Goal: Task Accomplishment & Management: Manage account settings

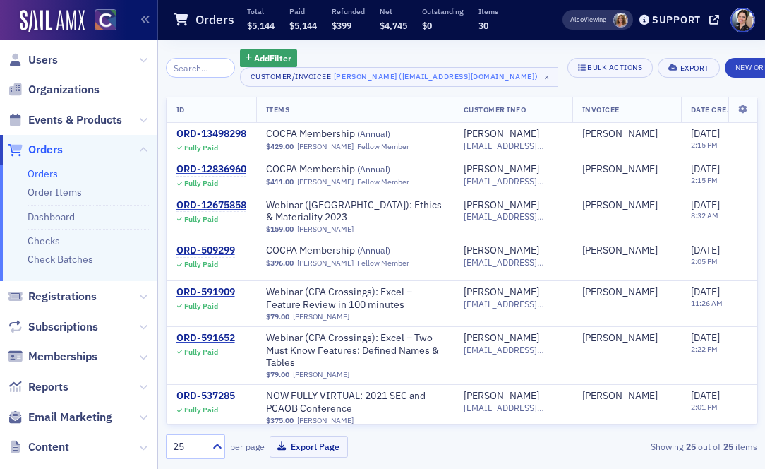
drag, startPoint x: 47, startPoint y: 148, endPoint x: 26, endPoint y: 158, distance: 23.0
click at [47, 148] on span "Orders" at bounding box center [45, 150] width 35 height 16
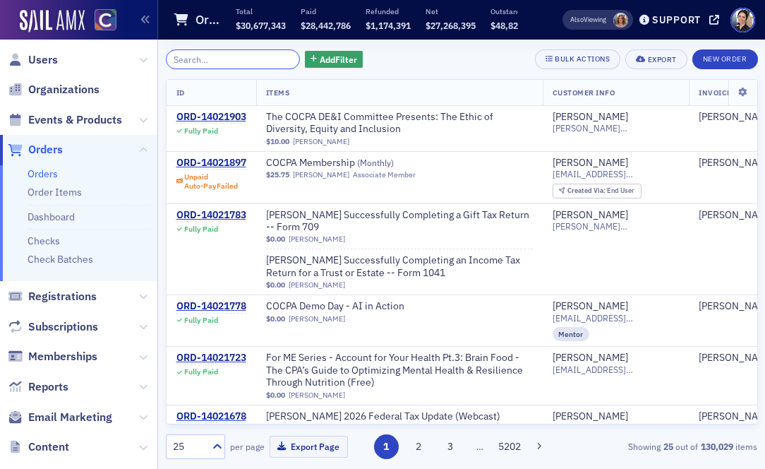
paste input "https://cocpa.org/member-benefits/cpe-on-the-house"
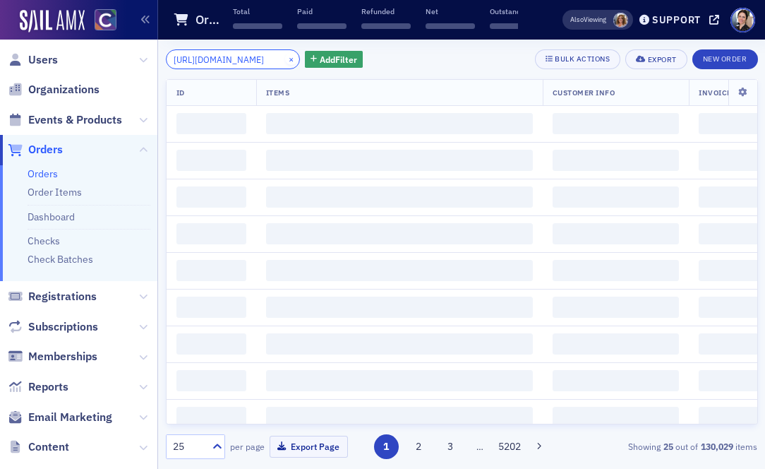
type input "https://cocpa.org/member-benefits/cpe-on-the-house"
drag, startPoint x: 274, startPoint y: 61, endPoint x: 172, endPoint y: 112, distance: 114.6
click at [285, 61] on button "×" at bounding box center [291, 58] width 13 height 13
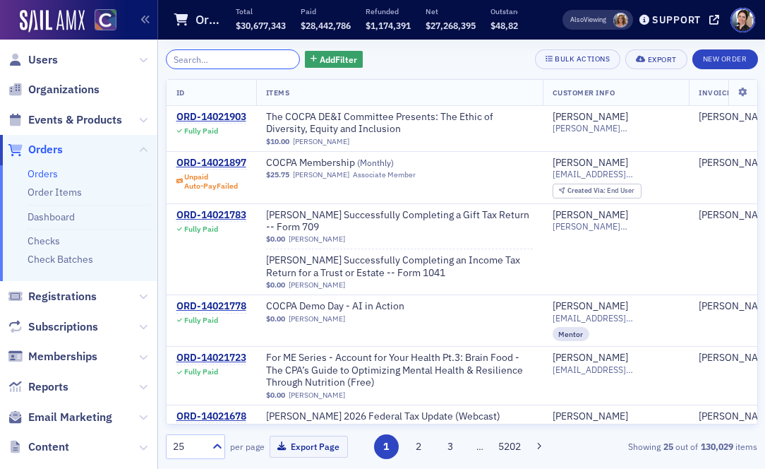
paste input "ORD-14011890"
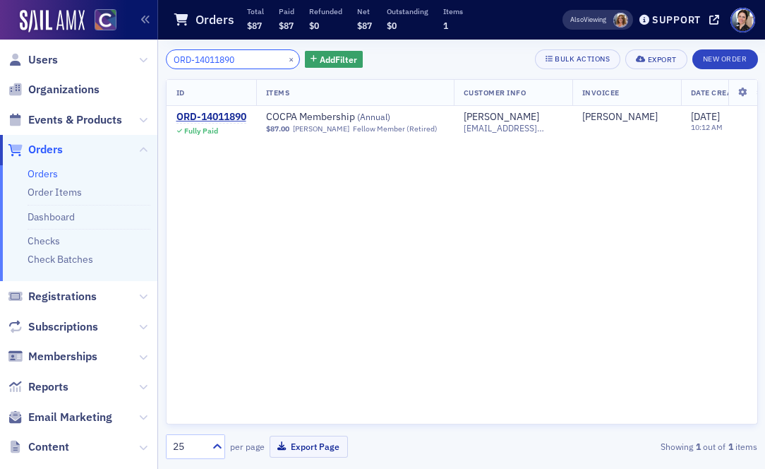
type input "ORD-14011890"
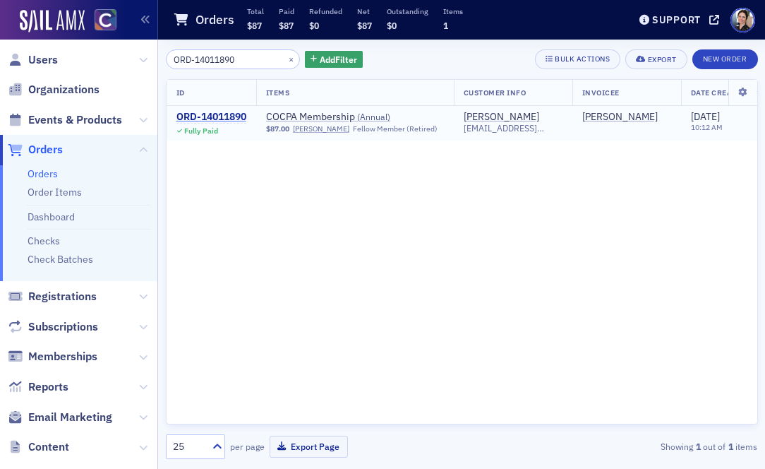
click at [235, 116] on div "ORD-14011890" at bounding box center [211, 117] width 70 height 13
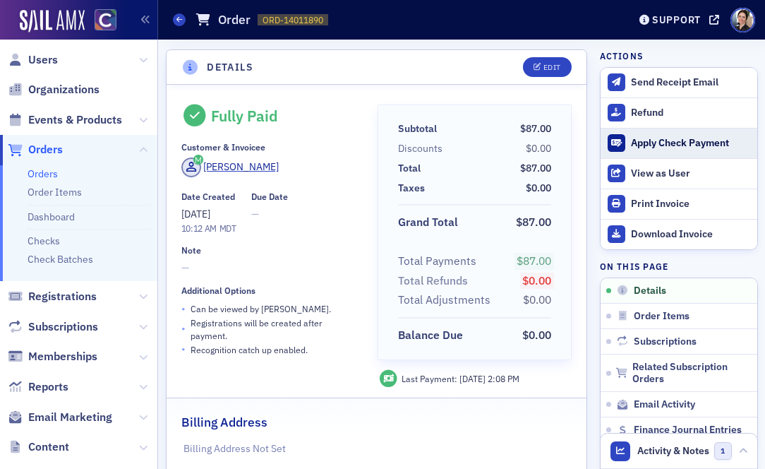
click at [667, 142] on div "Apply Check Payment" at bounding box center [690, 143] width 119 height 13
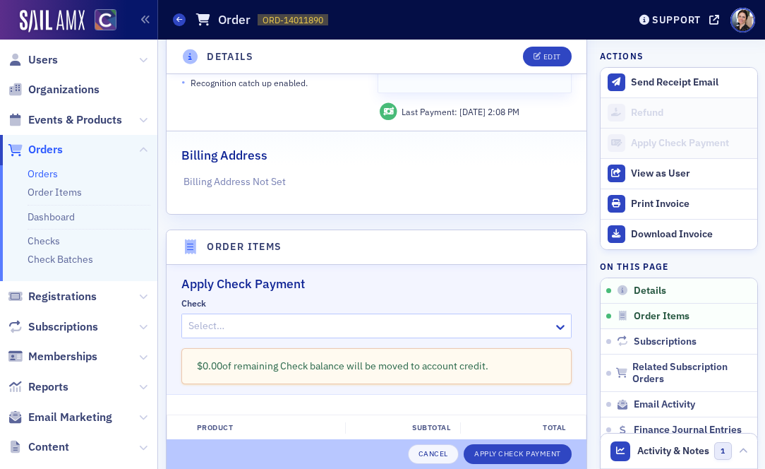
scroll to position [450, 0]
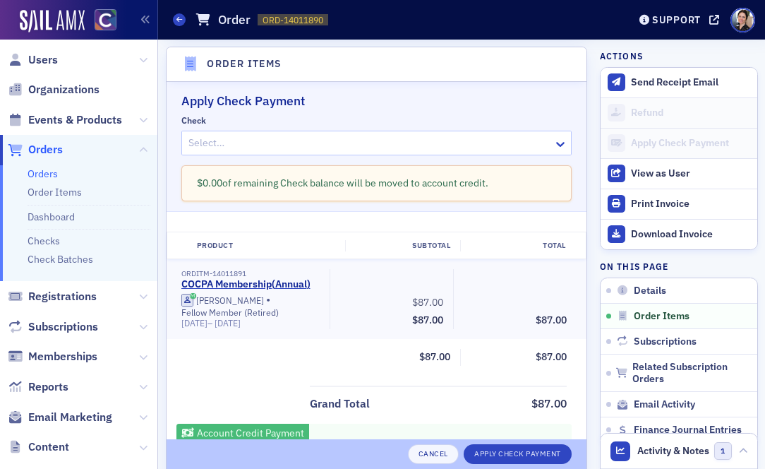
click at [300, 143] on div at bounding box center [370, 143] width 366 height 18
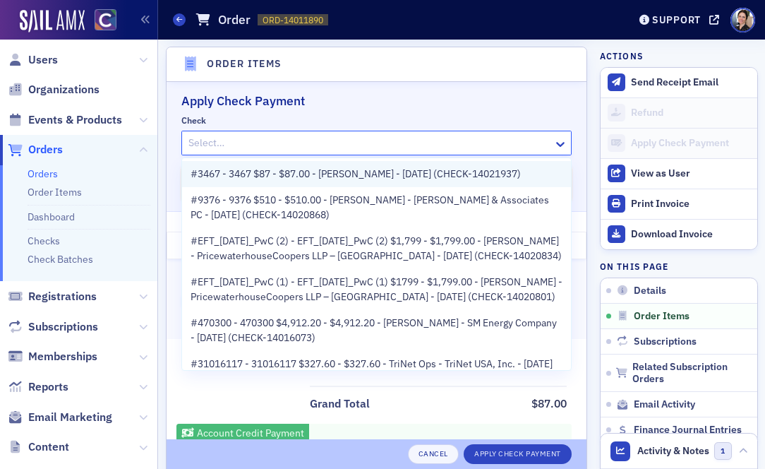
click at [344, 175] on span "#3467 - 3467 $87 - $87.00 - Bradley Blacketor - 8/22/2025 (CHECK-14021937)" at bounding box center [356, 174] width 330 height 15
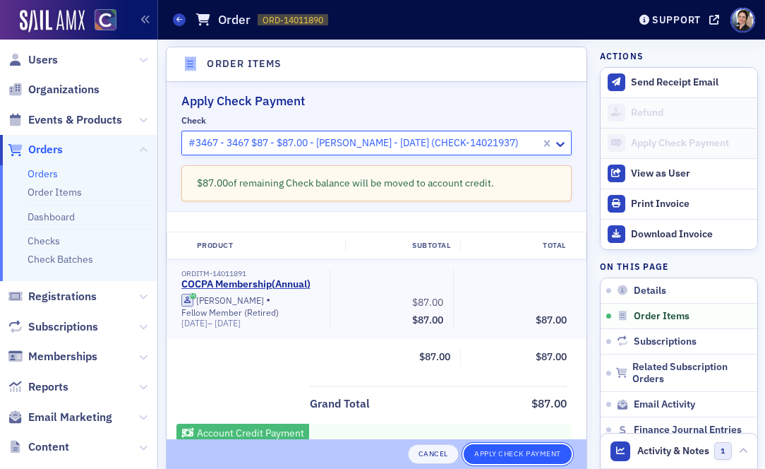
click at [528, 452] on button "Apply Check Payment" at bounding box center [518, 454] width 108 height 20
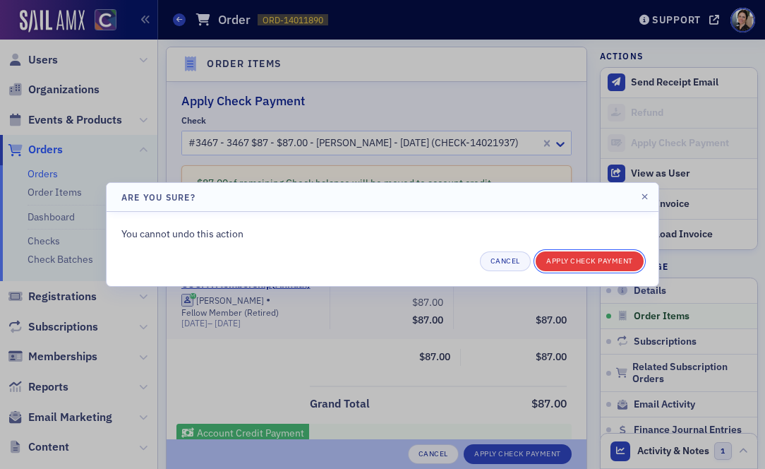
click at [582, 265] on button "Apply Check Payment" at bounding box center [590, 261] width 108 height 20
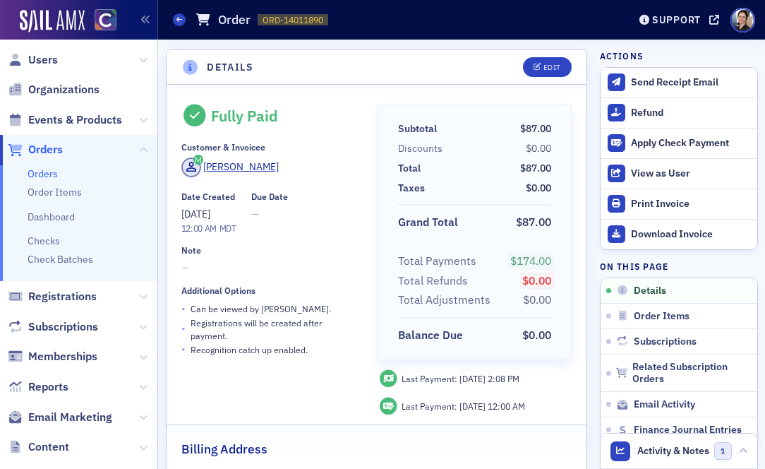
drag, startPoint x: 642, startPoint y: 112, endPoint x: 534, endPoint y: 109, distance: 108.0
click at [642, 112] on div "Refund" at bounding box center [690, 113] width 119 height 13
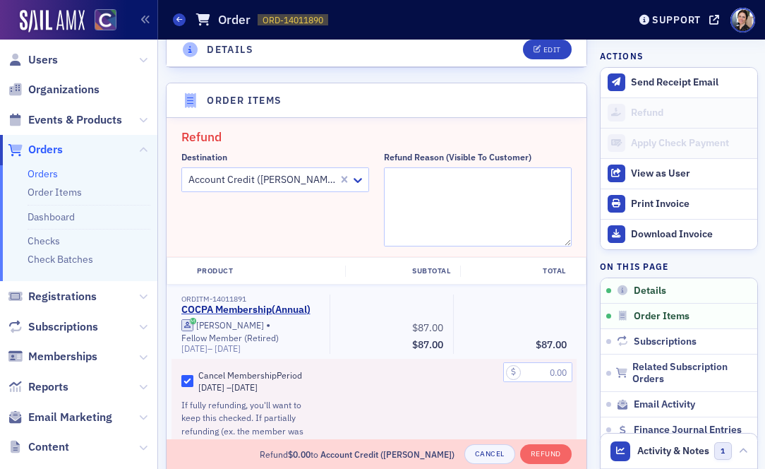
scroll to position [476, 0]
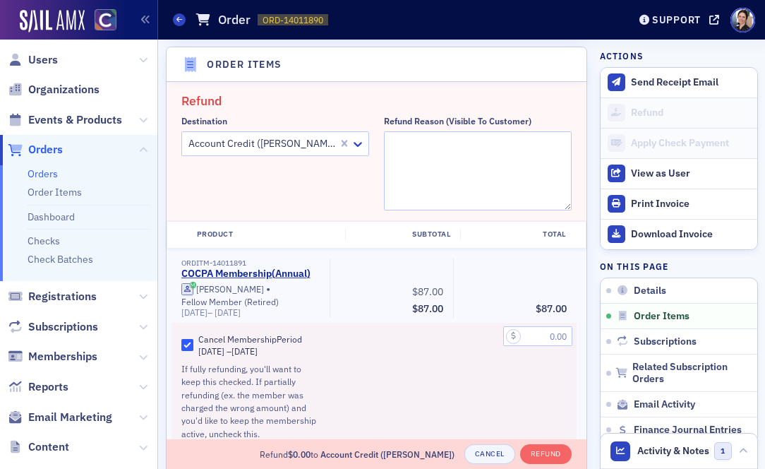
click at [262, 145] on div at bounding box center [262, 144] width 150 height 18
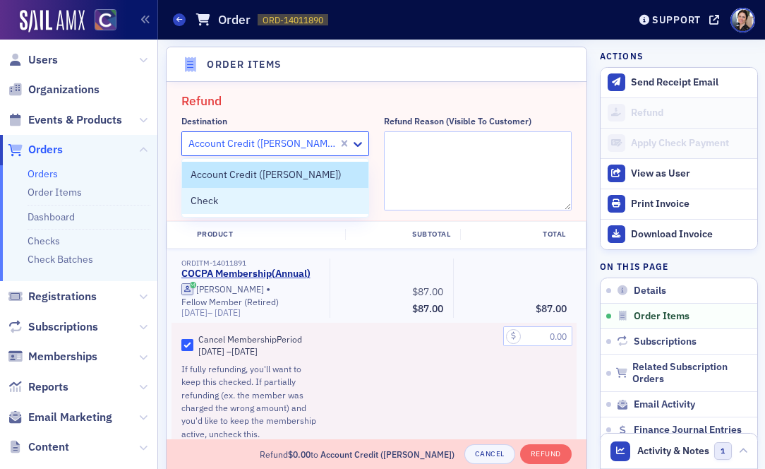
click at [253, 206] on div "Check" at bounding box center [275, 200] width 169 height 15
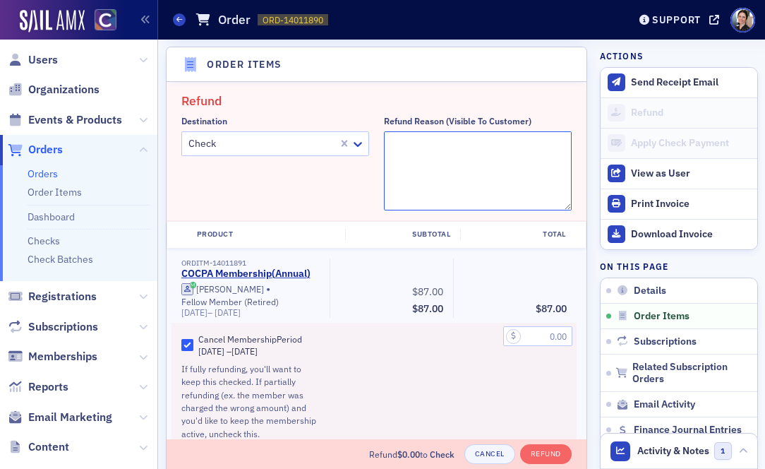
click at [447, 151] on textarea "Refund Reason (Visible to Customer)" at bounding box center [478, 170] width 188 height 79
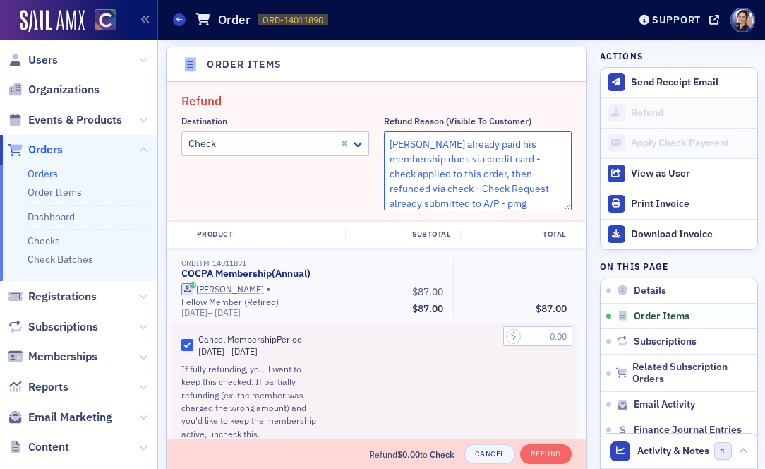
type textarea "Bradley already paid his membership dues via credit card - check applied to thi…"
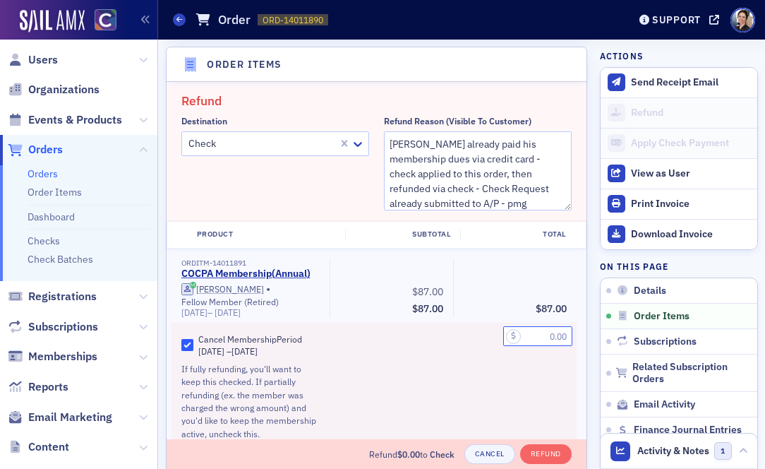
click at [545, 338] on input "text" at bounding box center [537, 336] width 69 height 20
type input "87.00"
click at [194, 340] on label "Cancel Membership Period 8/29/2025 – 8/29/2026" at bounding box center [250, 344] width 138 height 25
click at [194, 340] on input "Cancel Membership Period 8/29/2025 – 8/29/2026" at bounding box center [187, 345] width 13 height 13
checkbox input "false"
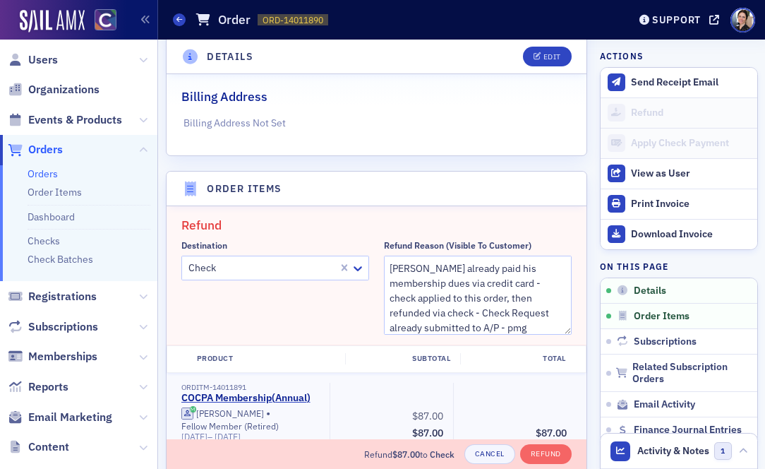
scroll to position [422, 0]
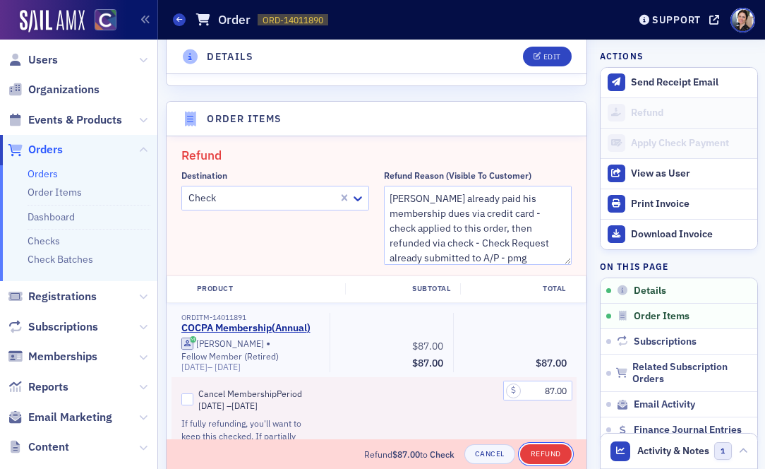
click at [542, 455] on button "Refund" at bounding box center [546, 454] width 52 height 20
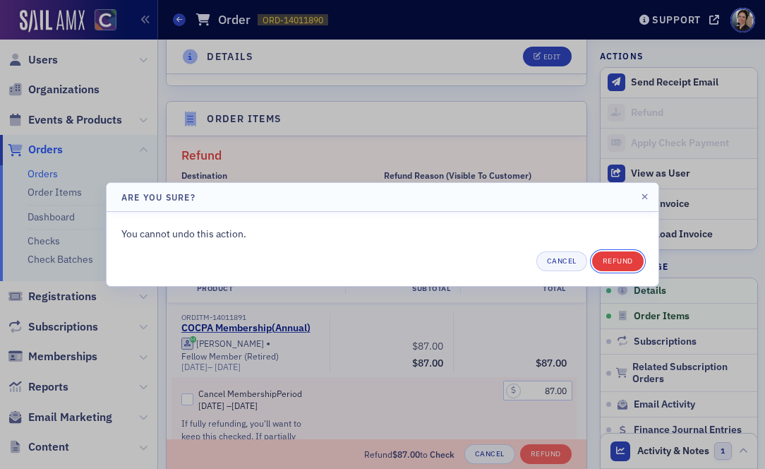
click at [620, 262] on button "Refund" at bounding box center [618, 261] width 52 height 20
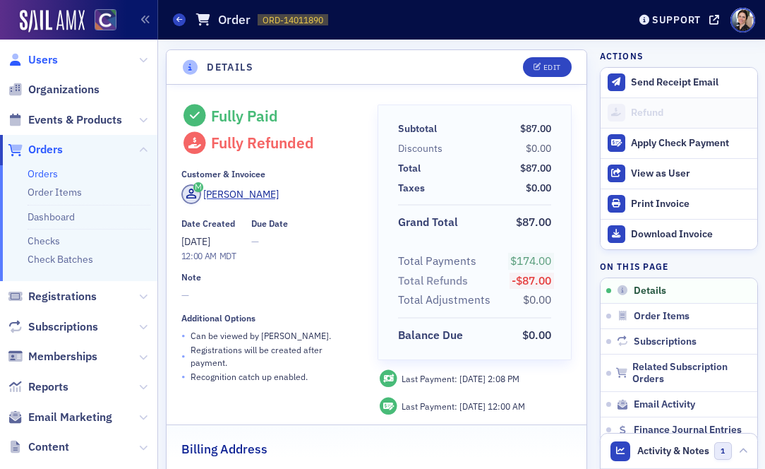
click at [43, 61] on span "Users" at bounding box center [43, 60] width 30 height 16
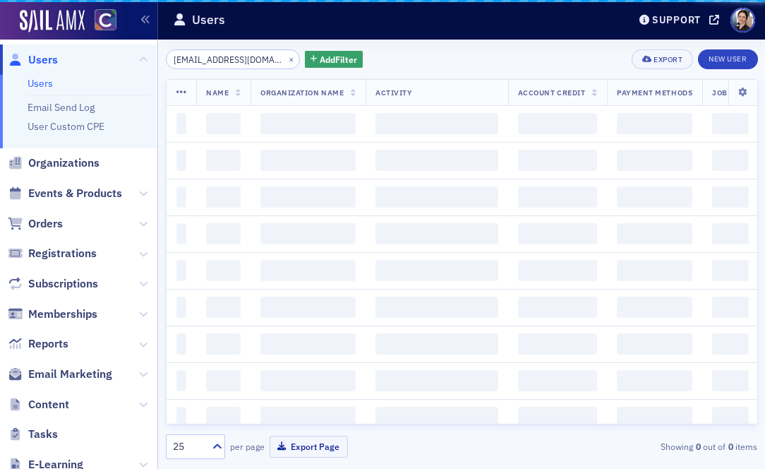
scroll to position [0, 8]
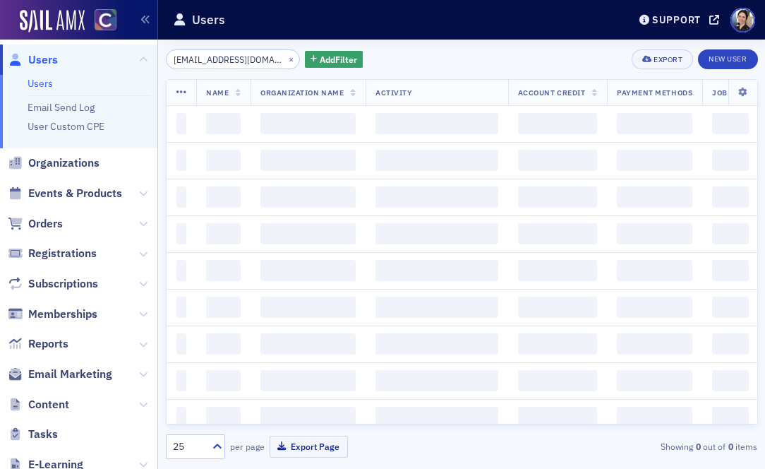
scroll to position [0, 8]
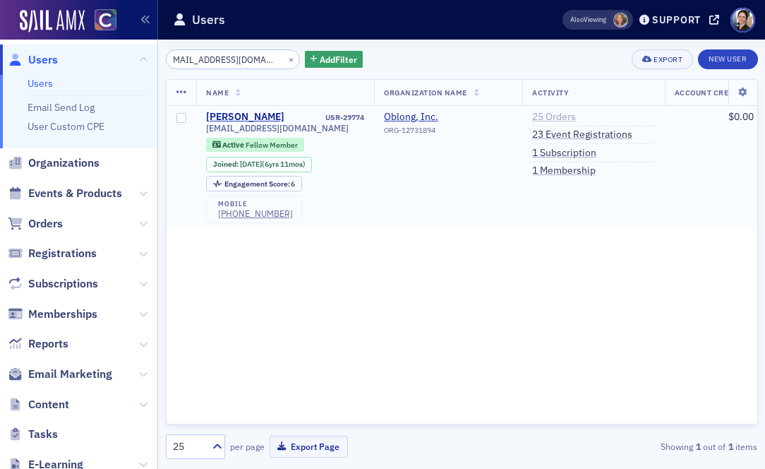
click at [559, 119] on link "25 Orders" at bounding box center [554, 117] width 44 height 13
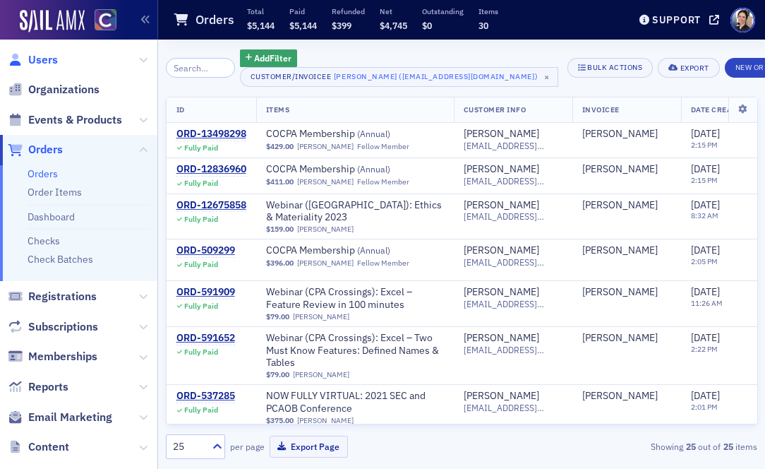
click at [40, 59] on span "Users" at bounding box center [43, 60] width 30 height 16
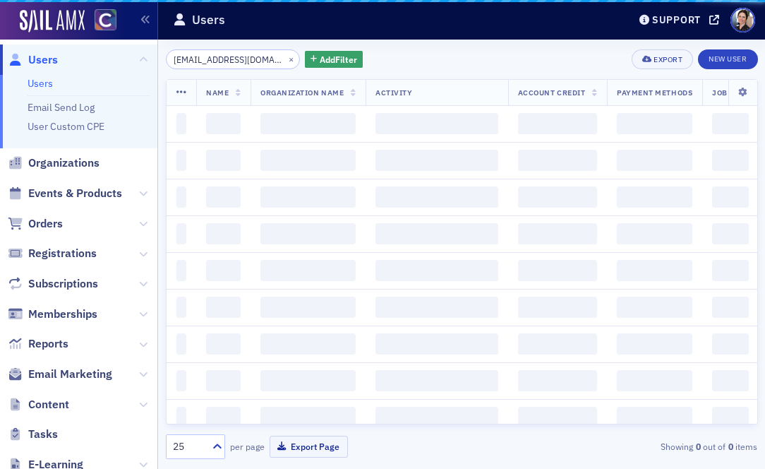
scroll to position [0, 8]
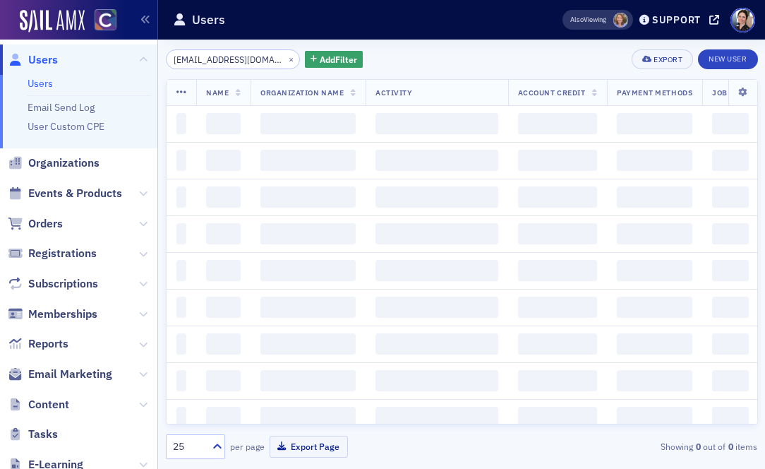
scroll to position [0, 8]
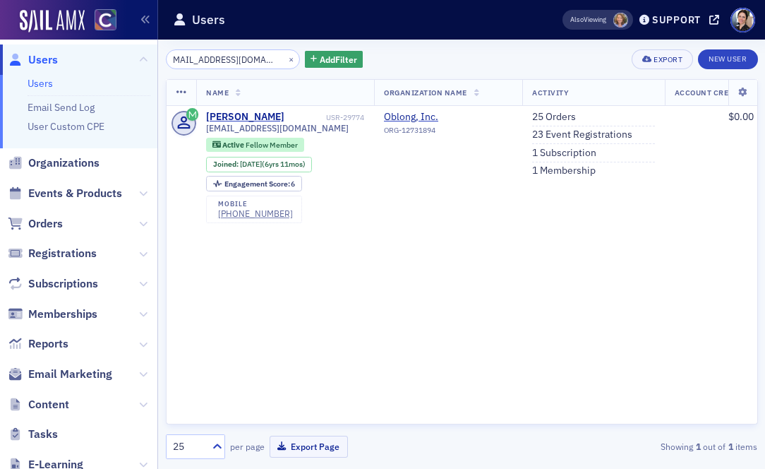
drag, startPoint x: 47, startPoint y: 226, endPoint x: 44, endPoint y: 201, distance: 24.9
click at [47, 226] on span "Orders" at bounding box center [45, 224] width 35 height 16
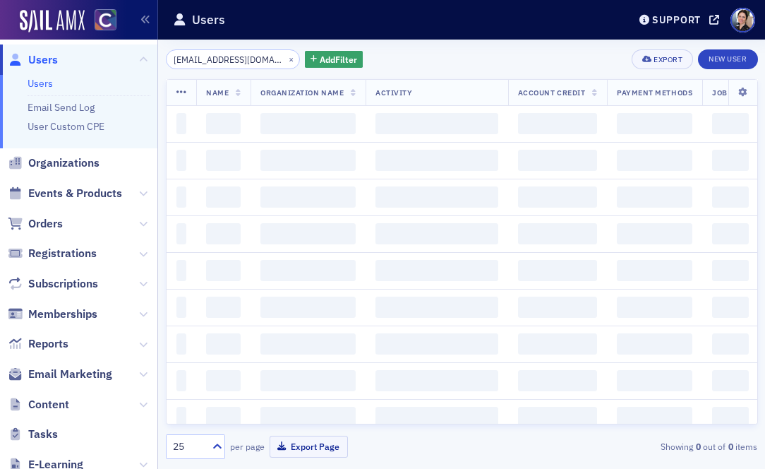
scroll to position [0, 8]
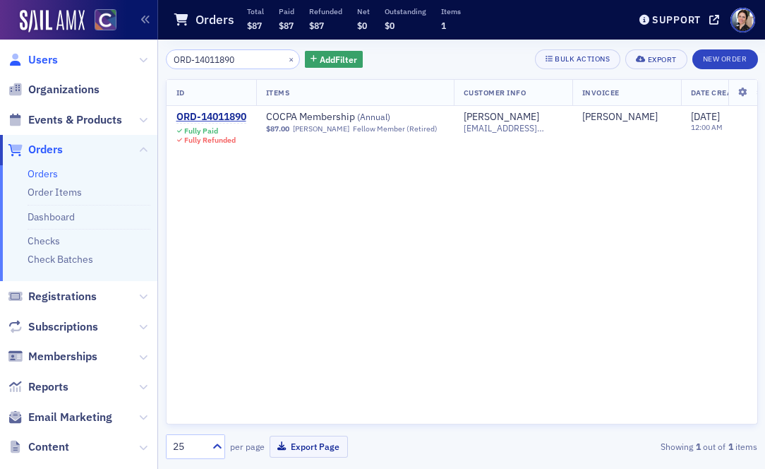
click at [42, 60] on span "Users" at bounding box center [43, 60] width 30 height 16
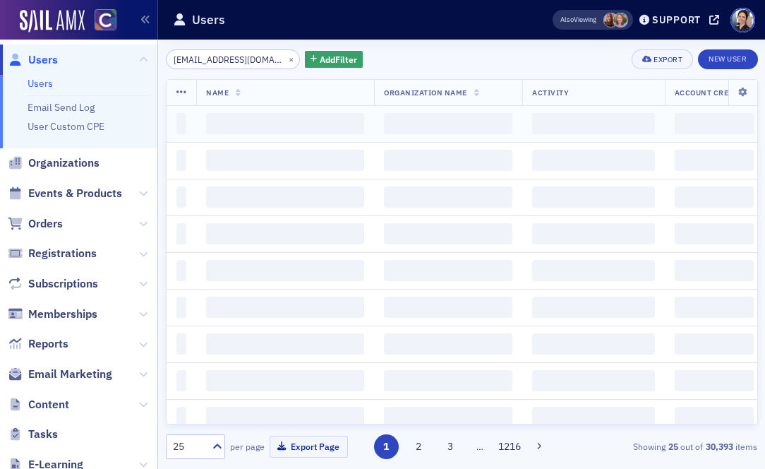
scroll to position [0, 8]
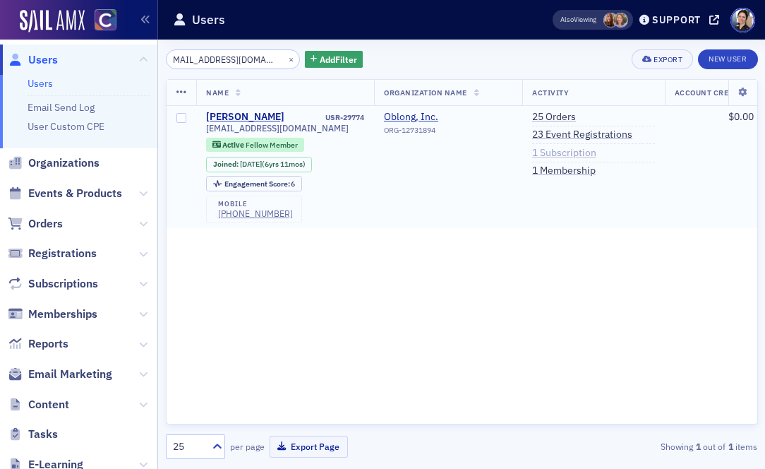
type input "cschroeder00@gmail.com"
click at [558, 150] on link "1 Subscription" at bounding box center [564, 153] width 64 height 13
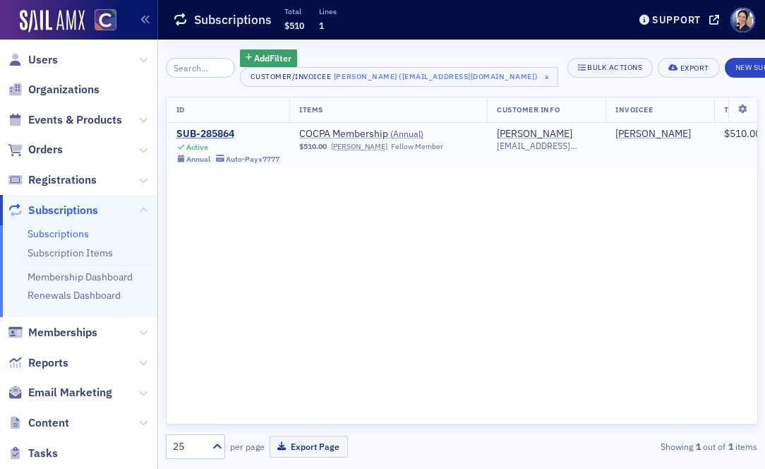
click at [224, 133] on div "SUB-285864" at bounding box center [228, 134] width 104 height 13
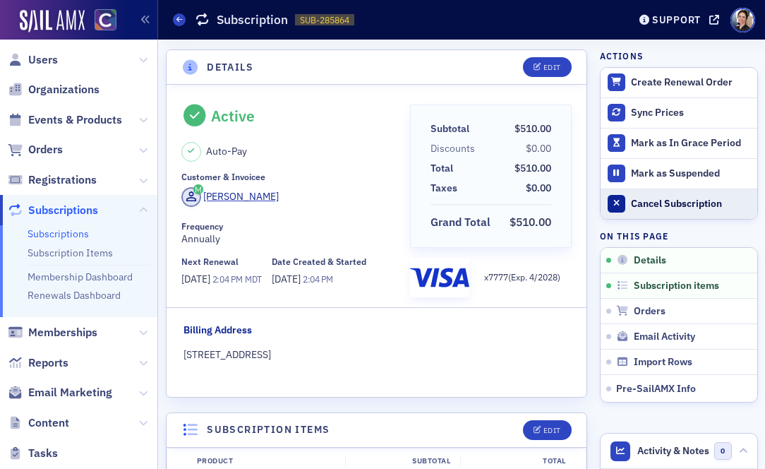
click at [683, 203] on div "Cancel Subscription" at bounding box center [690, 204] width 119 height 13
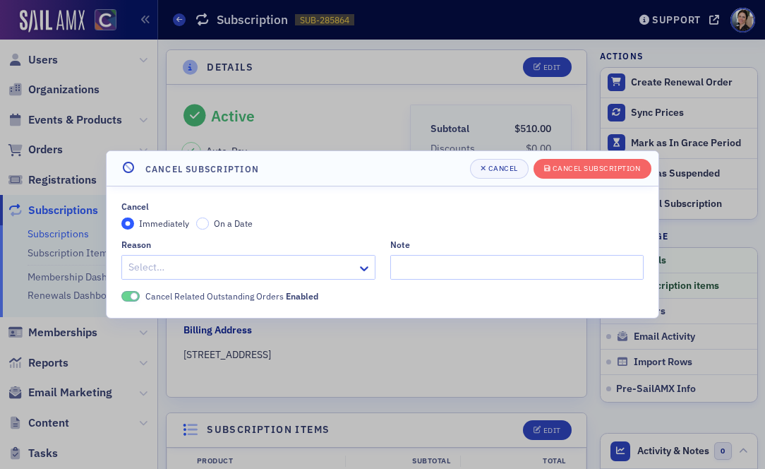
click at [214, 222] on span "On a Date" at bounding box center [233, 222] width 39 height 11
click at [209, 222] on input "On a Date" at bounding box center [202, 223] width 13 height 13
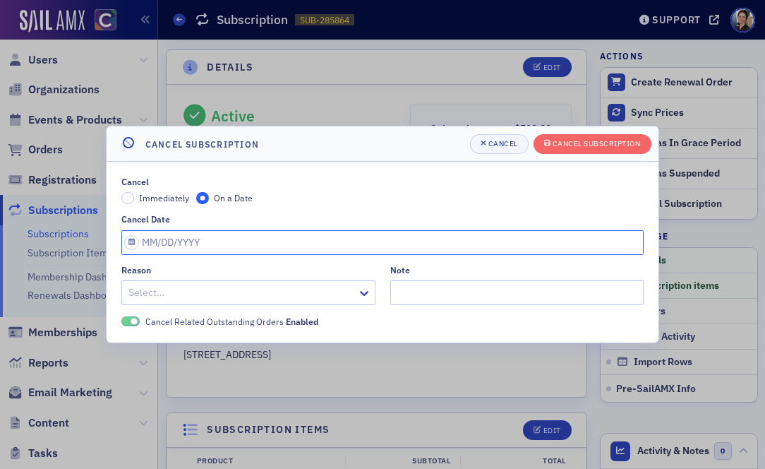
click at [217, 240] on input "Cancel Date" at bounding box center [382, 242] width 522 height 25
select select "8"
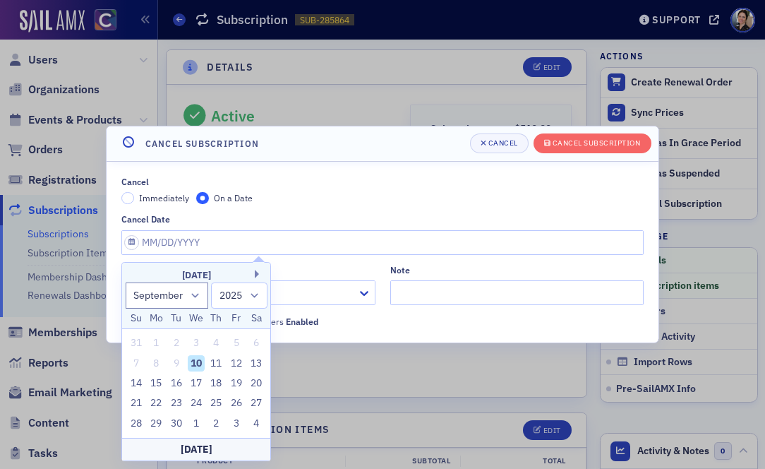
click at [196, 402] on div "24" at bounding box center [196, 403] width 17 height 17
type input "09/24/2025"
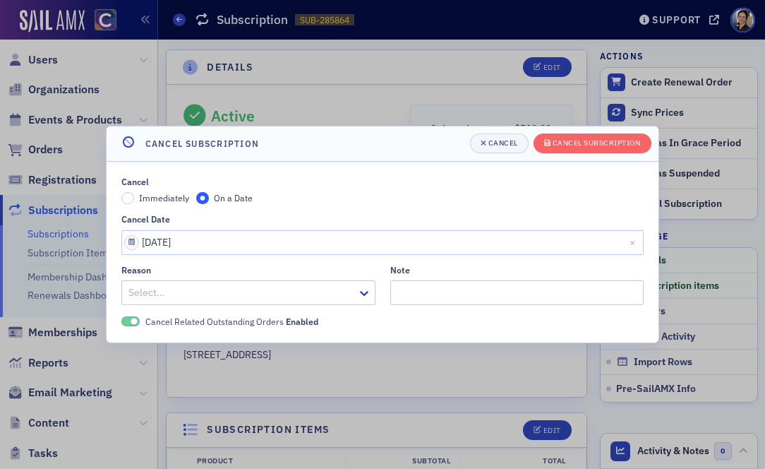
click at [217, 290] on div at bounding box center [241, 293] width 229 height 18
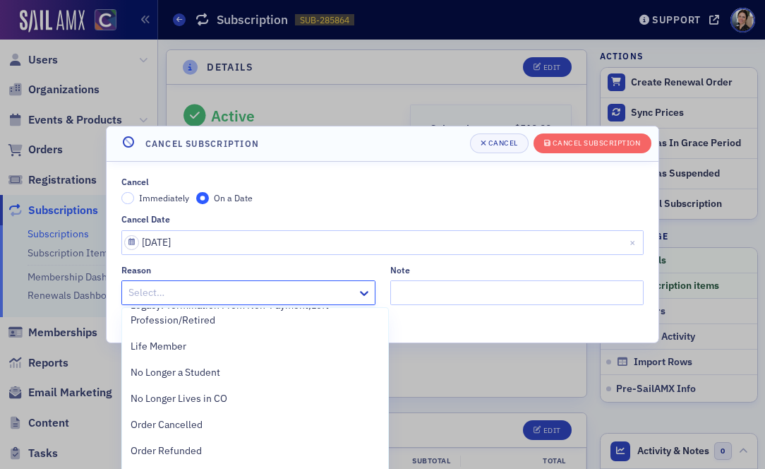
scroll to position [475, 0]
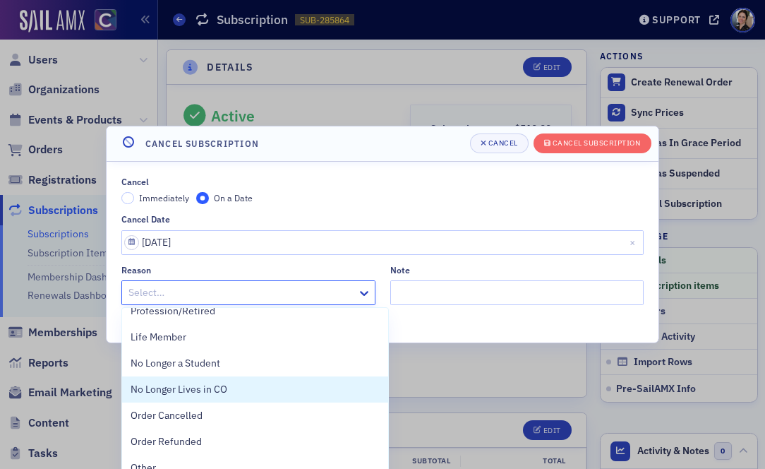
drag, startPoint x: 199, startPoint y: 385, endPoint x: 231, endPoint y: 361, distance: 40.8
click at [199, 385] on span "No Longer Lives in CO" at bounding box center [179, 389] width 97 height 15
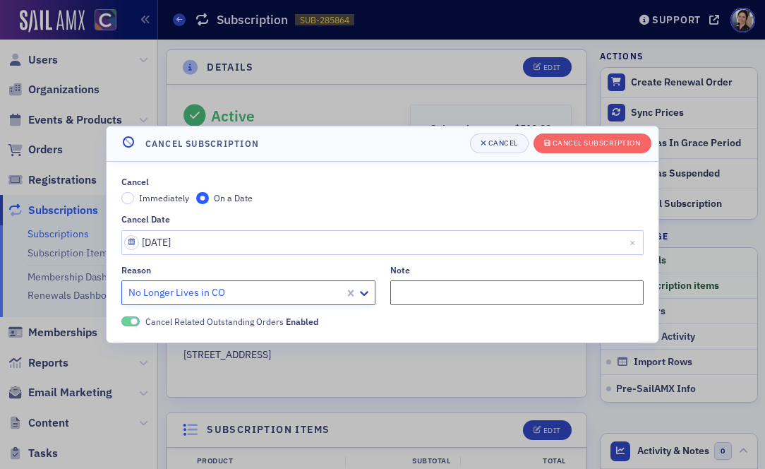
click at [471, 295] on input "Note" at bounding box center [517, 292] width 254 height 25
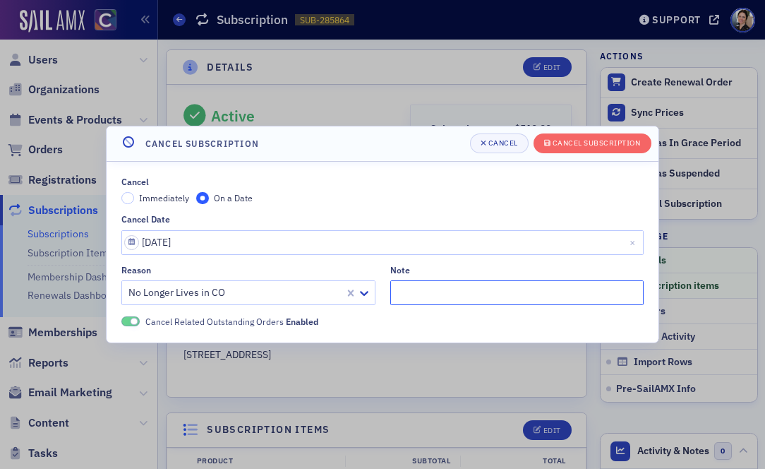
type input "M"
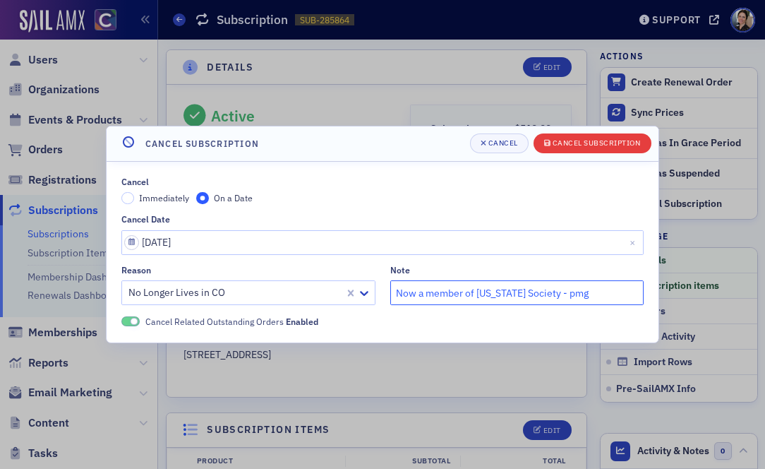
type input "Now a member of Ohio Society - pmg"
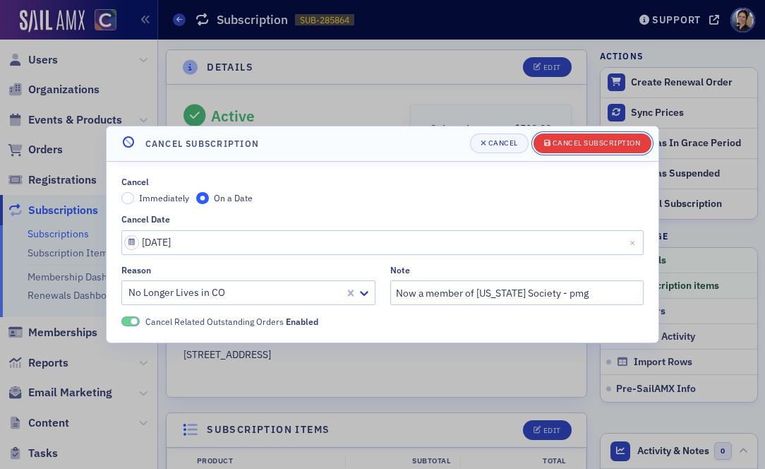
click at [586, 143] on div "Cancel Subscription" at bounding box center [597, 143] width 88 height 8
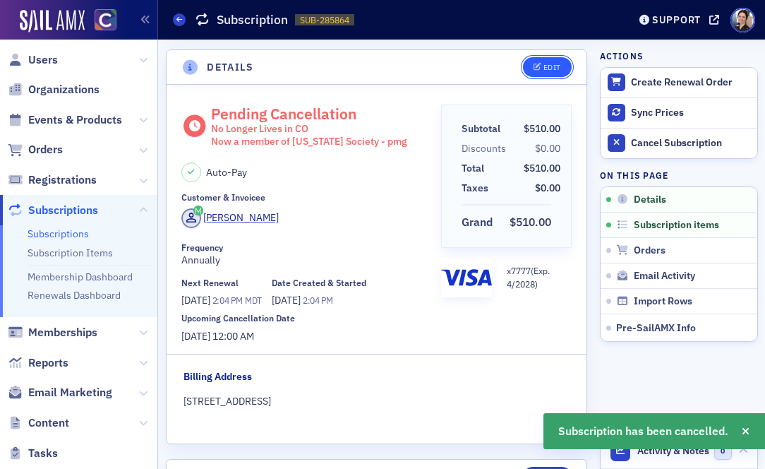
click at [557, 69] on div "Edit" at bounding box center [552, 68] width 18 height 8
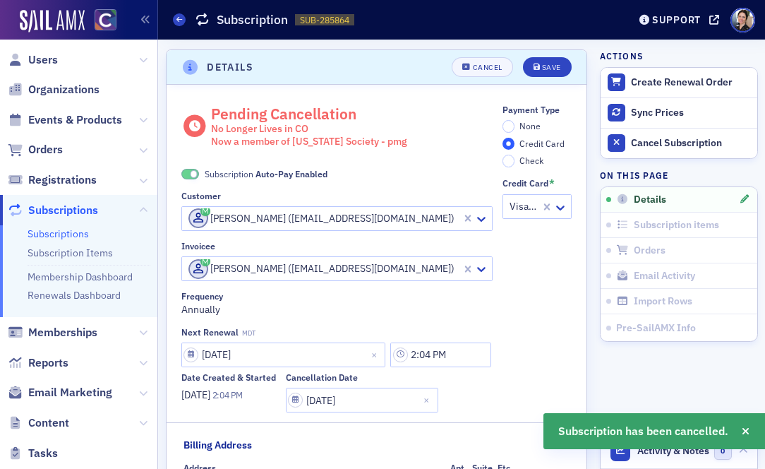
scroll to position [3, 0]
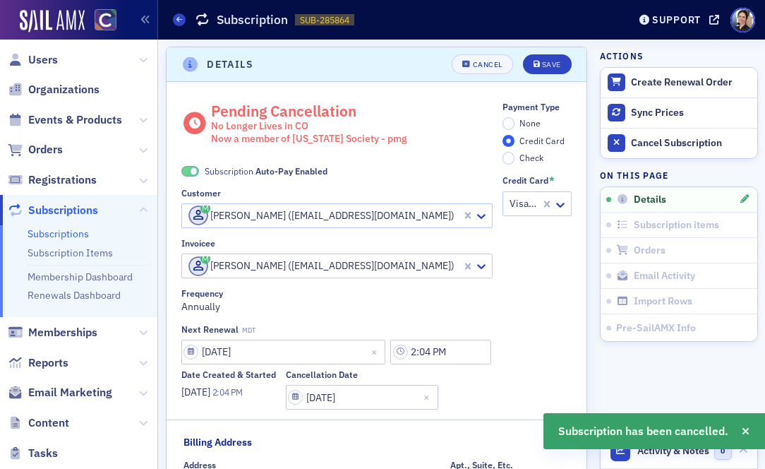
drag, startPoint x: 186, startPoint y: 171, endPoint x: 394, endPoint y: 121, distance: 214.1
click at [188, 171] on span at bounding box center [190, 171] width 18 height 11
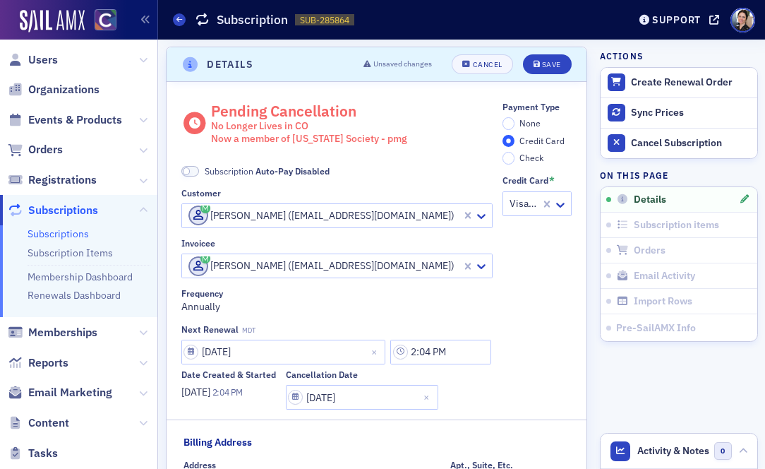
drag, startPoint x: 517, startPoint y: 125, endPoint x: 523, endPoint y: 116, distance: 10.2
click at [519, 124] on span "None" at bounding box center [529, 122] width 21 height 11
click at [515, 124] on input "None" at bounding box center [509, 123] width 13 height 13
click at [549, 62] on div "Save" at bounding box center [551, 65] width 19 height 8
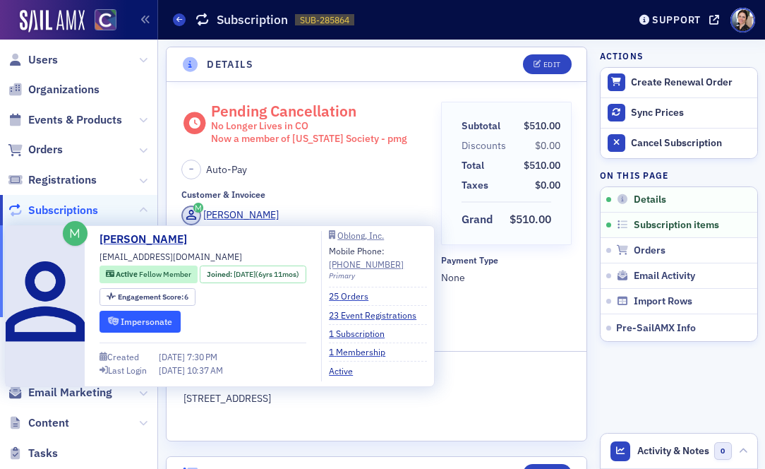
click at [155, 323] on button "Impersonate" at bounding box center [140, 322] width 81 height 22
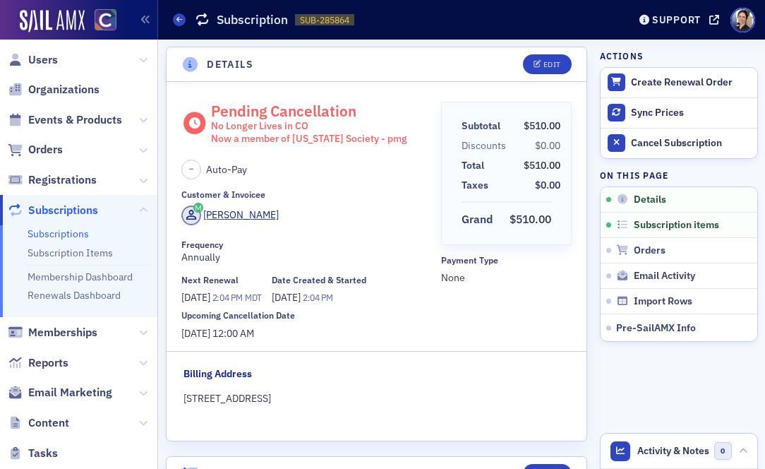
scroll to position [4, 0]
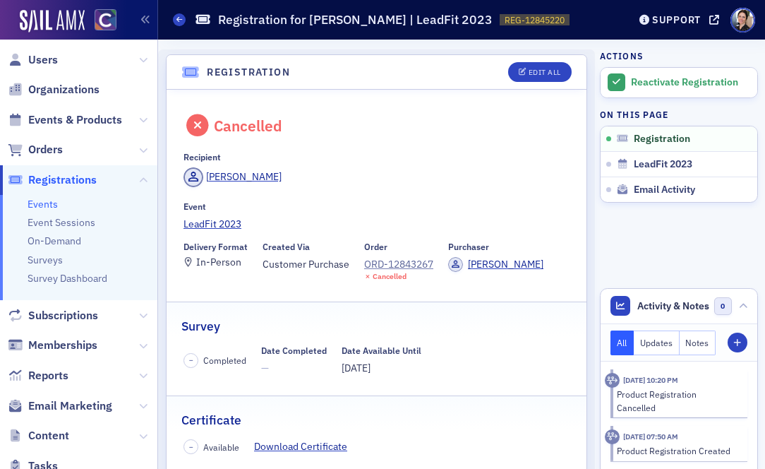
drag, startPoint x: 47, startPoint y: 59, endPoint x: 32, endPoint y: 49, distance: 17.8
click at [47, 59] on span "Users" at bounding box center [43, 60] width 30 height 16
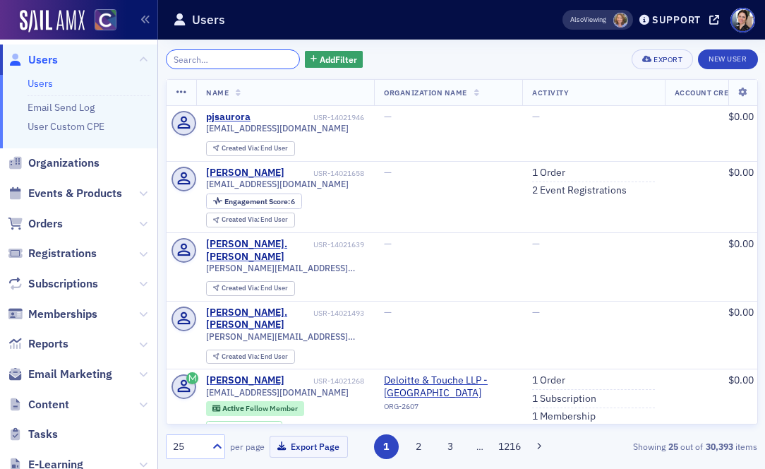
click at [205, 59] on input "search" at bounding box center [233, 59] width 135 height 20
type input "v"
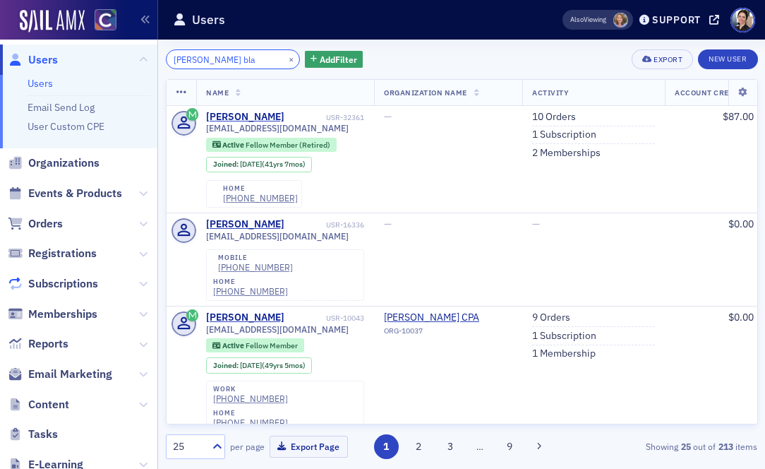
type input "[PERSON_NAME] bla"
drag, startPoint x: 54, startPoint y: 223, endPoint x: 33, endPoint y: 225, distance: 21.3
click at [54, 223] on span "Orders" at bounding box center [45, 224] width 35 height 16
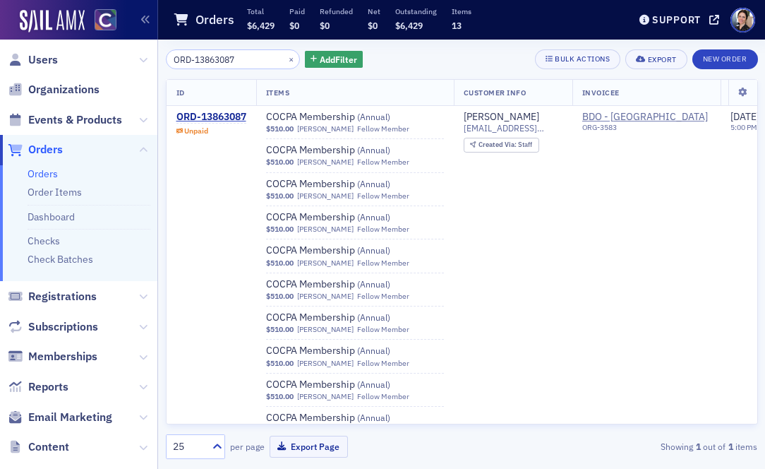
type input "ORD-13863087"
